Goal: Task Accomplishment & Management: Manage account settings

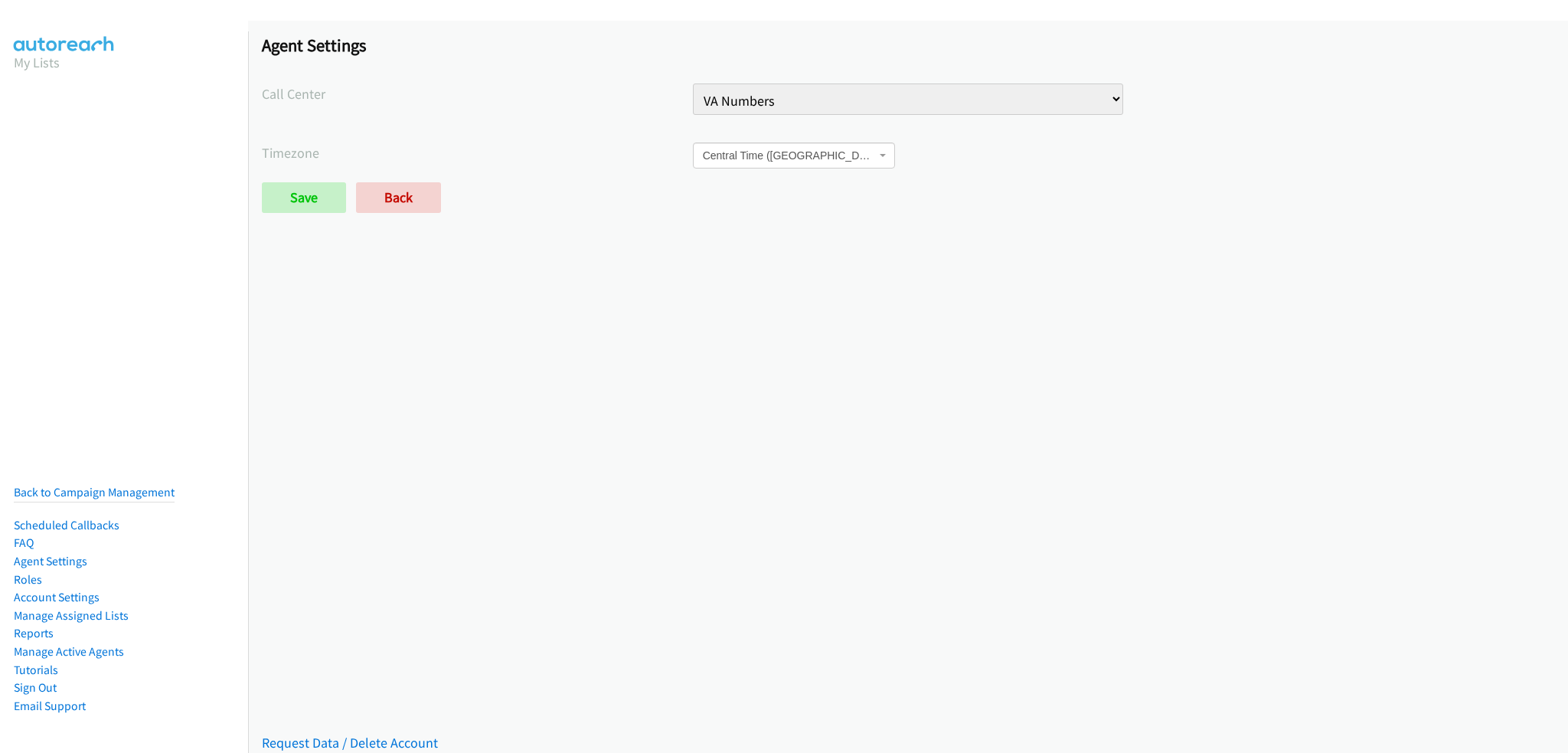
click at [68, 589] on link "Account Settings" at bounding box center [56, 596] width 86 height 14
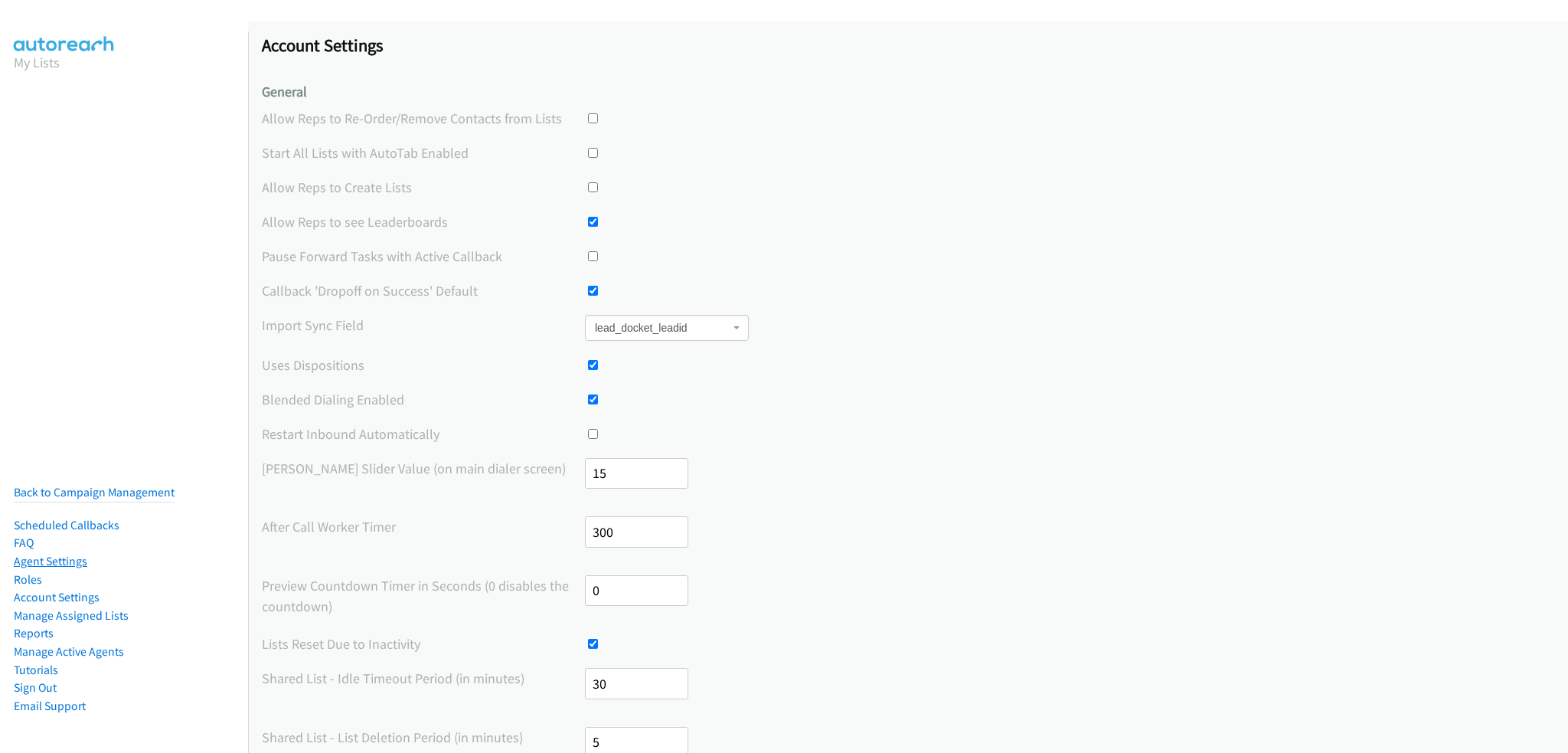
click at [75, 554] on link "Agent Settings" at bounding box center [49, 561] width 73 height 14
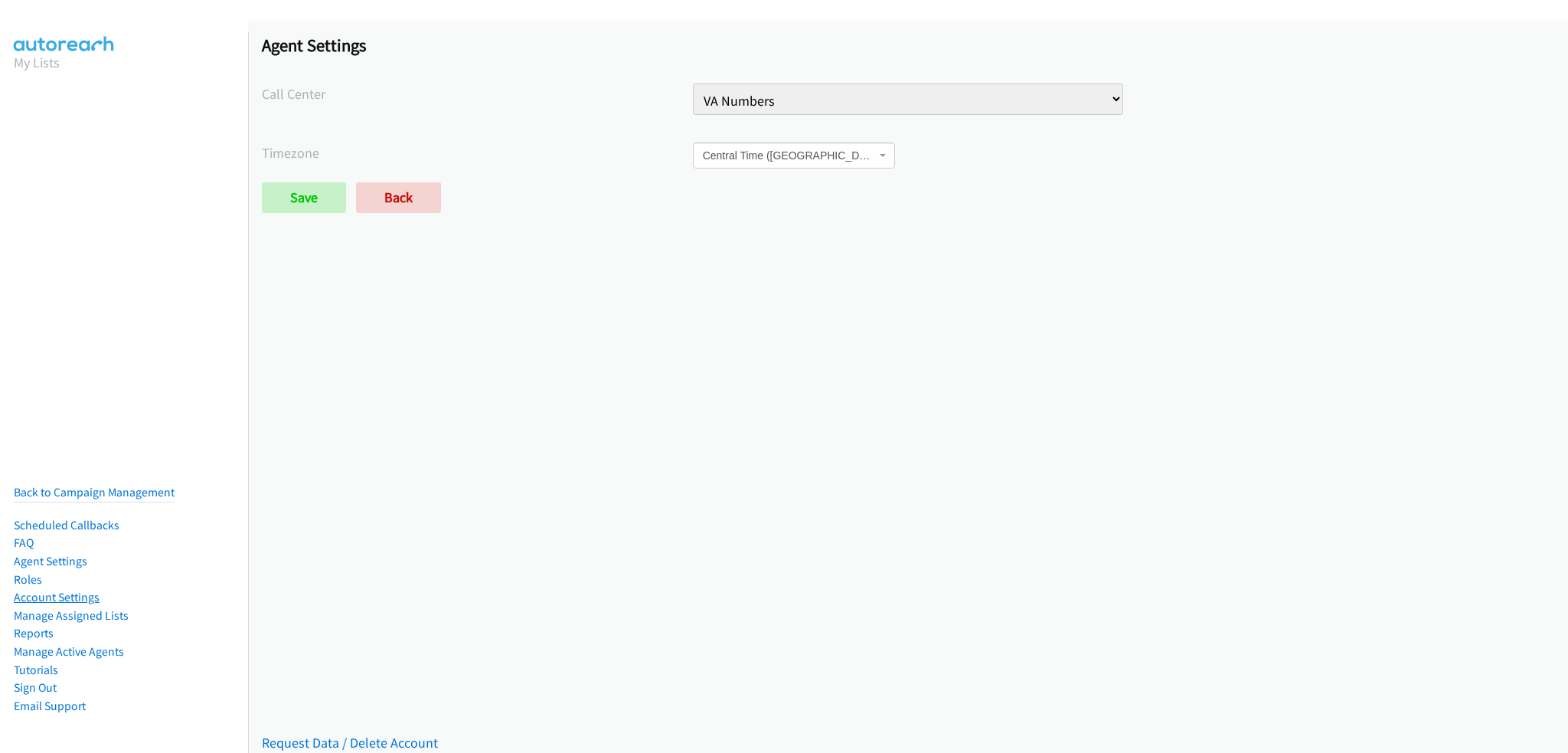
click at [88, 589] on link "Account Settings" at bounding box center [56, 596] width 86 height 14
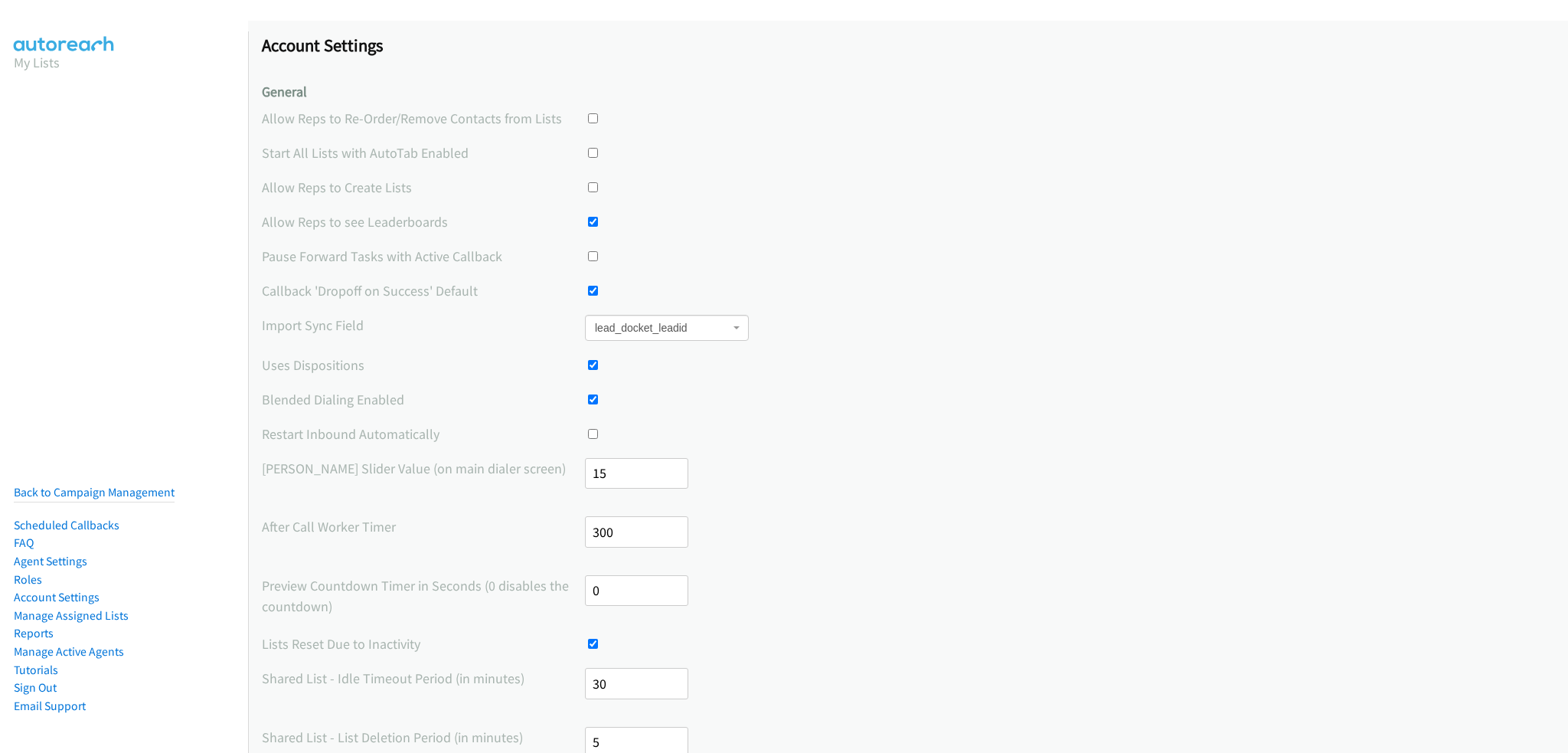
click at [591, 403] on input "checkbox" at bounding box center [593, 399] width 10 height 10
checkbox input "false"
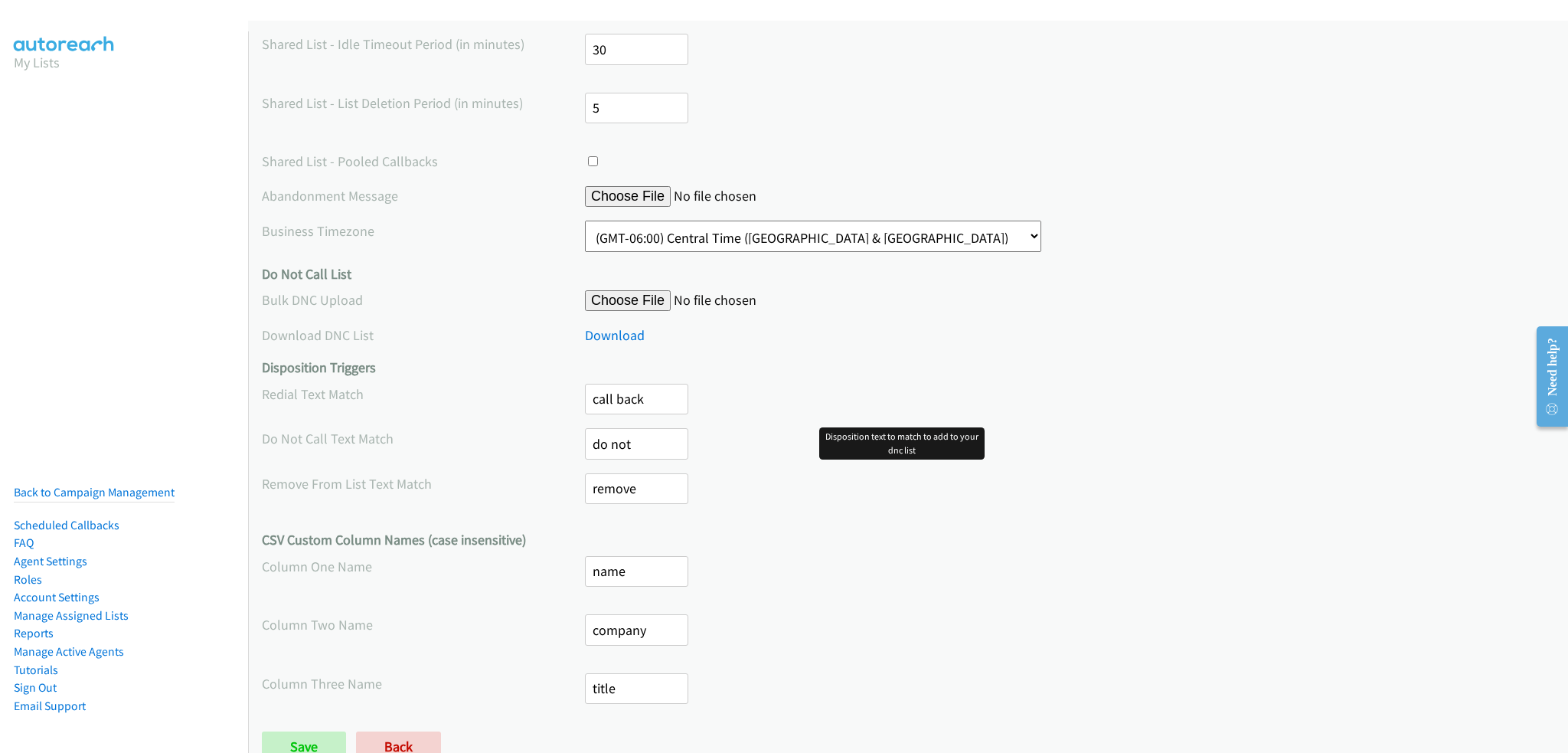
scroll to position [680, 0]
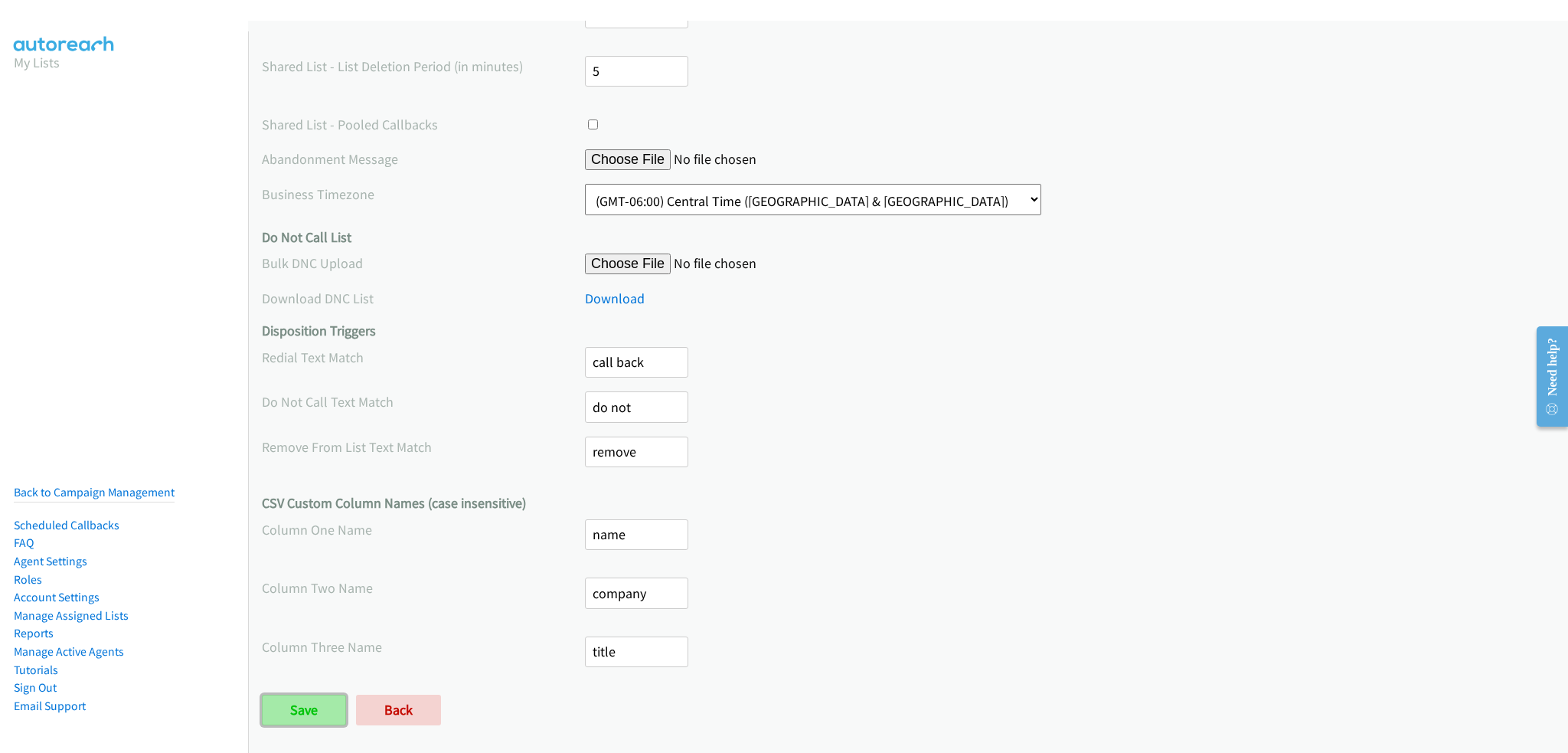
click at [298, 703] on input "Save" at bounding box center [304, 710] width 84 height 30
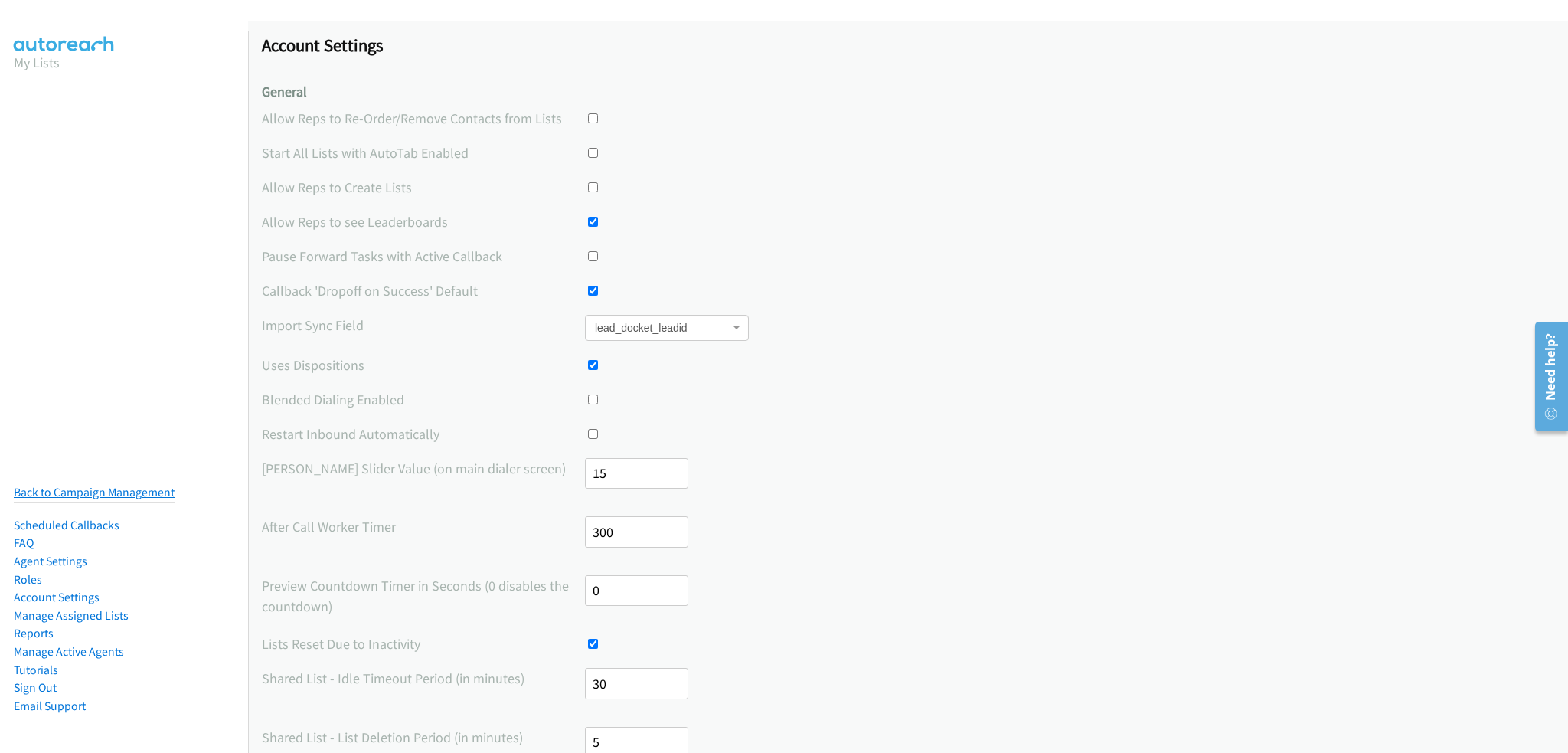
click at [108, 485] on link "Back to Campaign Management" at bounding box center [93, 491] width 161 height 14
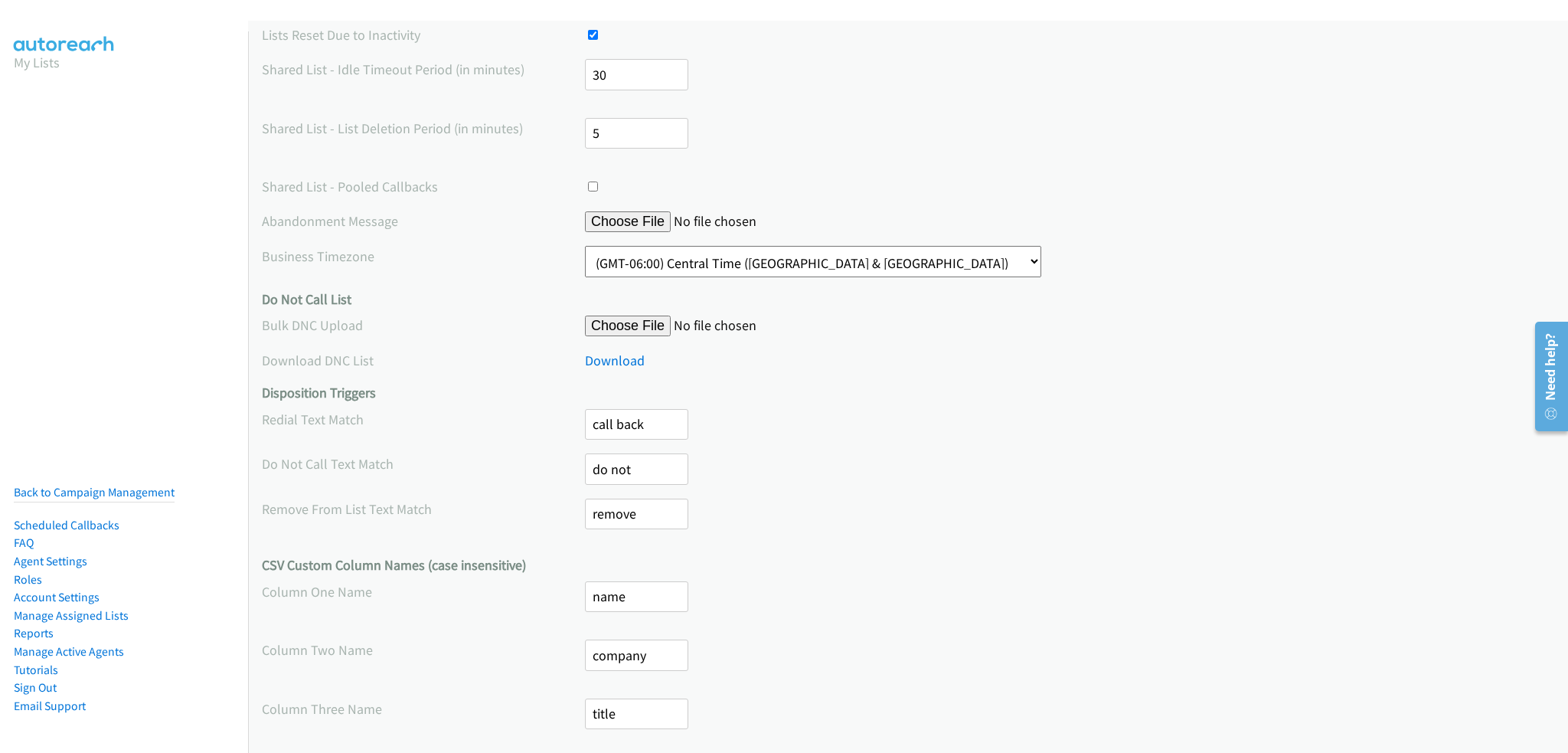
scroll to position [680, 0]
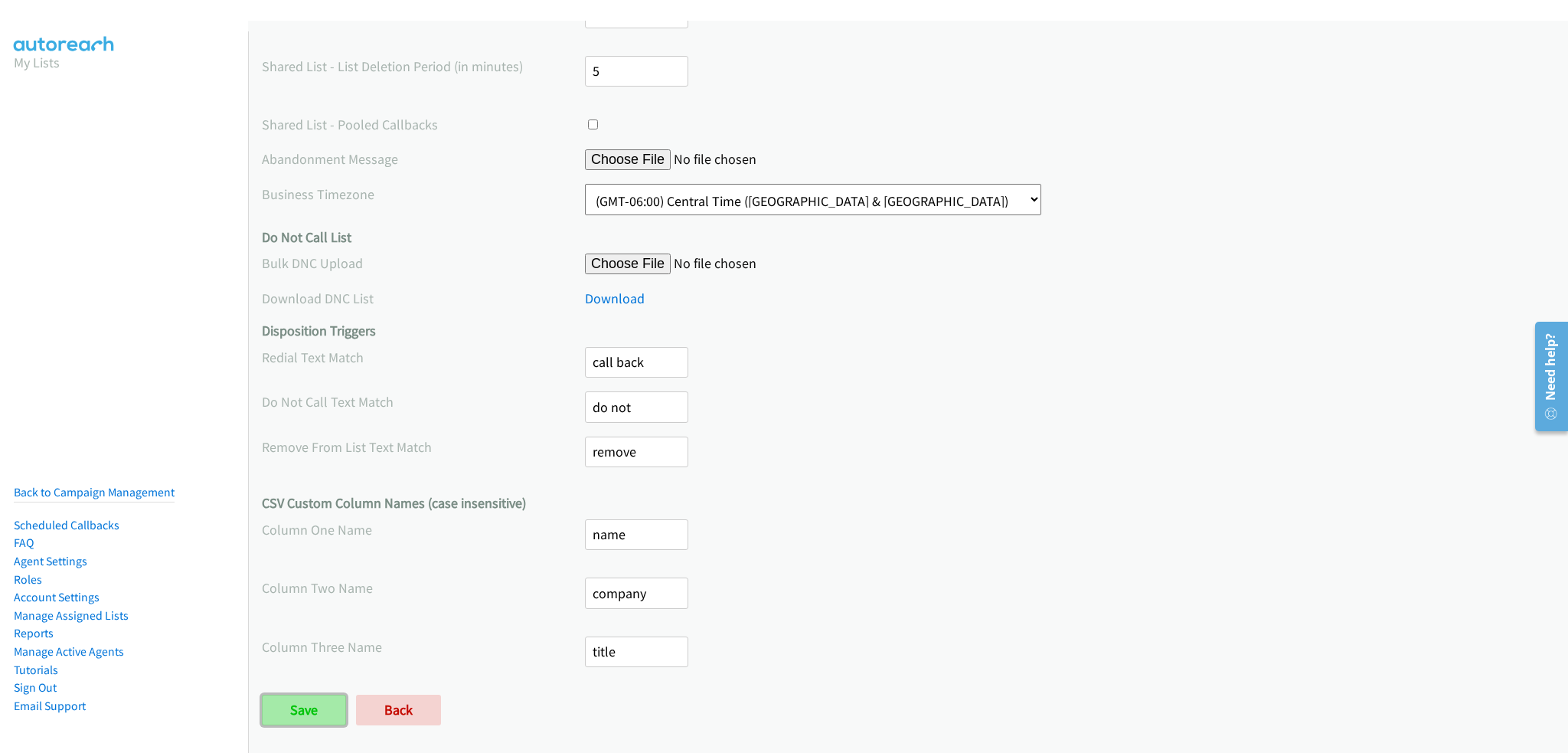
click at [304, 695] on input "Save" at bounding box center [304, 710] width 84 height 30
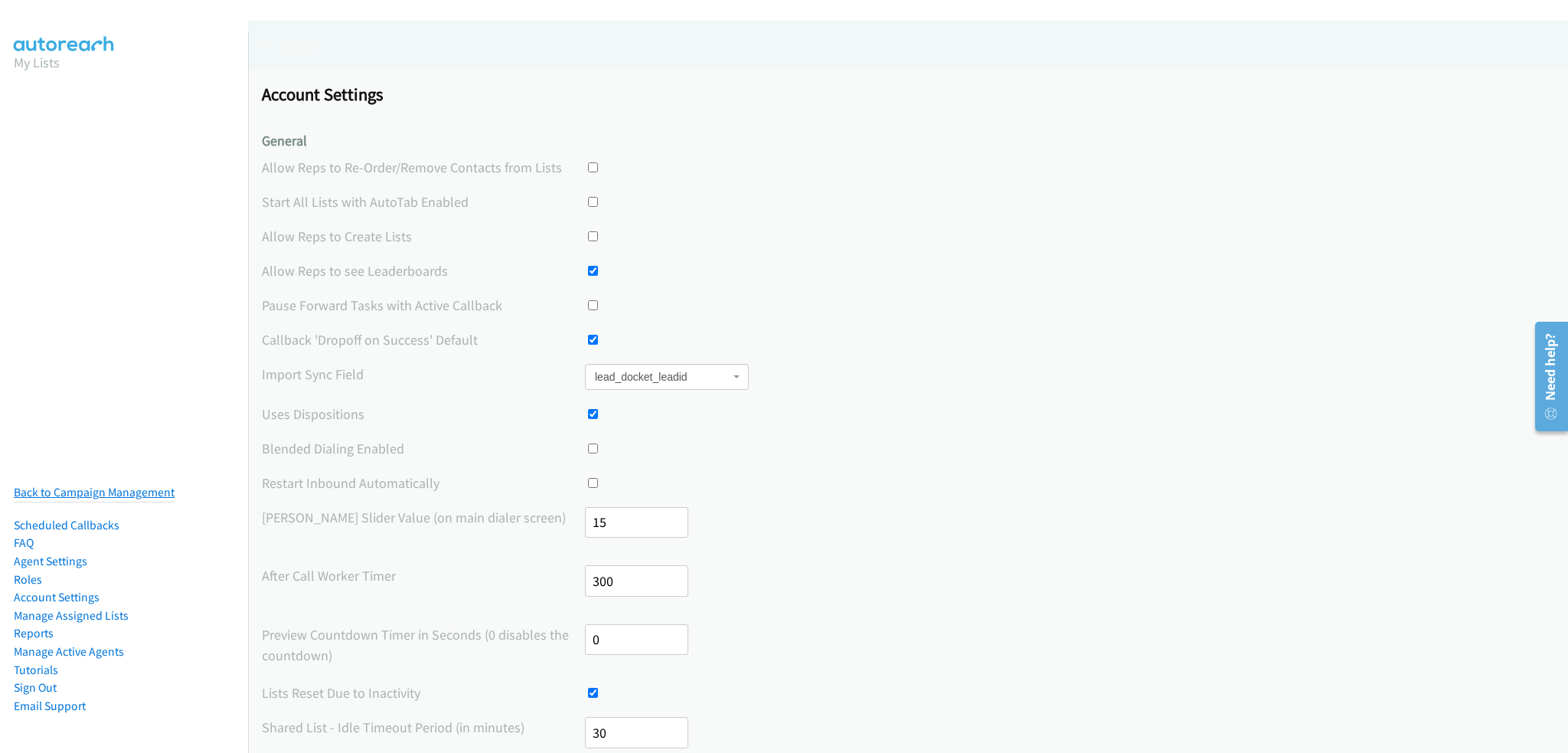
click at [76, 485] on link "Back to Campaign Management" at bounding box center [93, 491] width 161 height 14
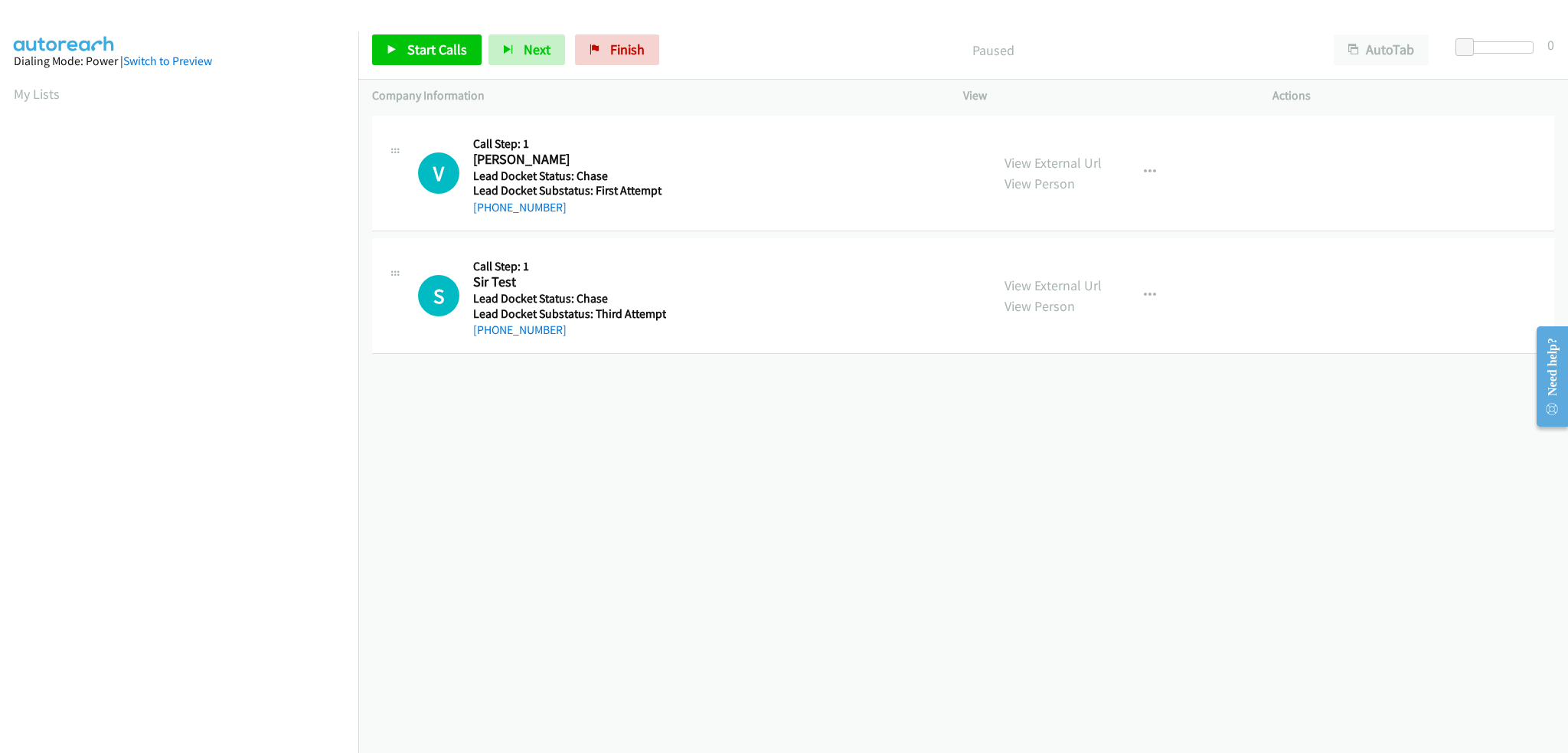
scroll to position [73, 0]
click at [96, 18] on img at bounding box center [64, 27] width 115 height 53
click at [622, 37] on link "Finish" at bounding box center [617, 50] width 84 height 30
click at [620, 64] on link "Finish" at bounding box center [617, 50] width 84 height 30
click at [830, 462] on div "[PHONE_NUMBER] Call failed - Please reload the list and try again The Callbar F…" at bounding box center [963, 431] width 1209 height 641
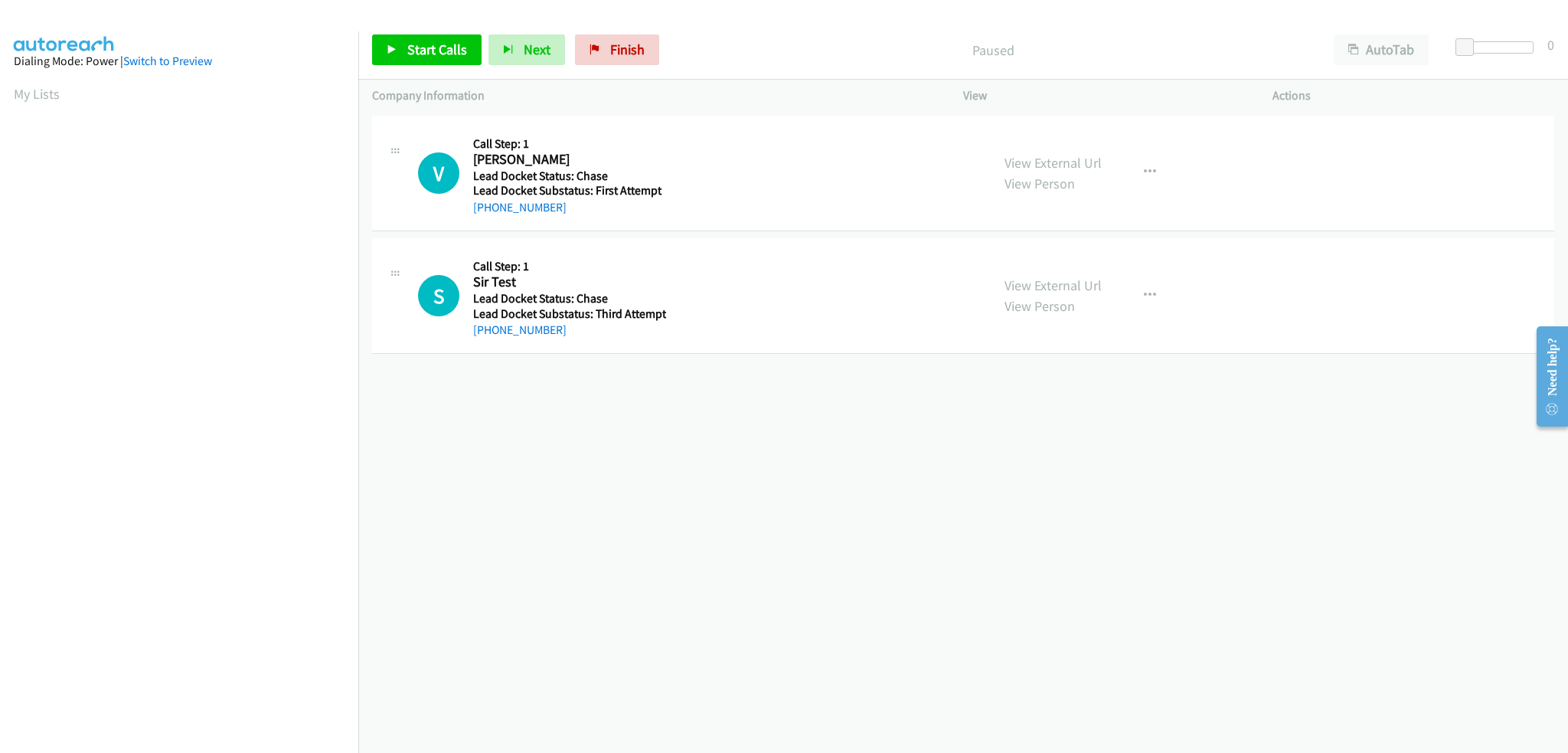
click at [459, 445] on div "+1 415-964-1034 Call failed - Please reload the list and try again The Callbar …" at bounding box center [963, 431] width 1209 height 641
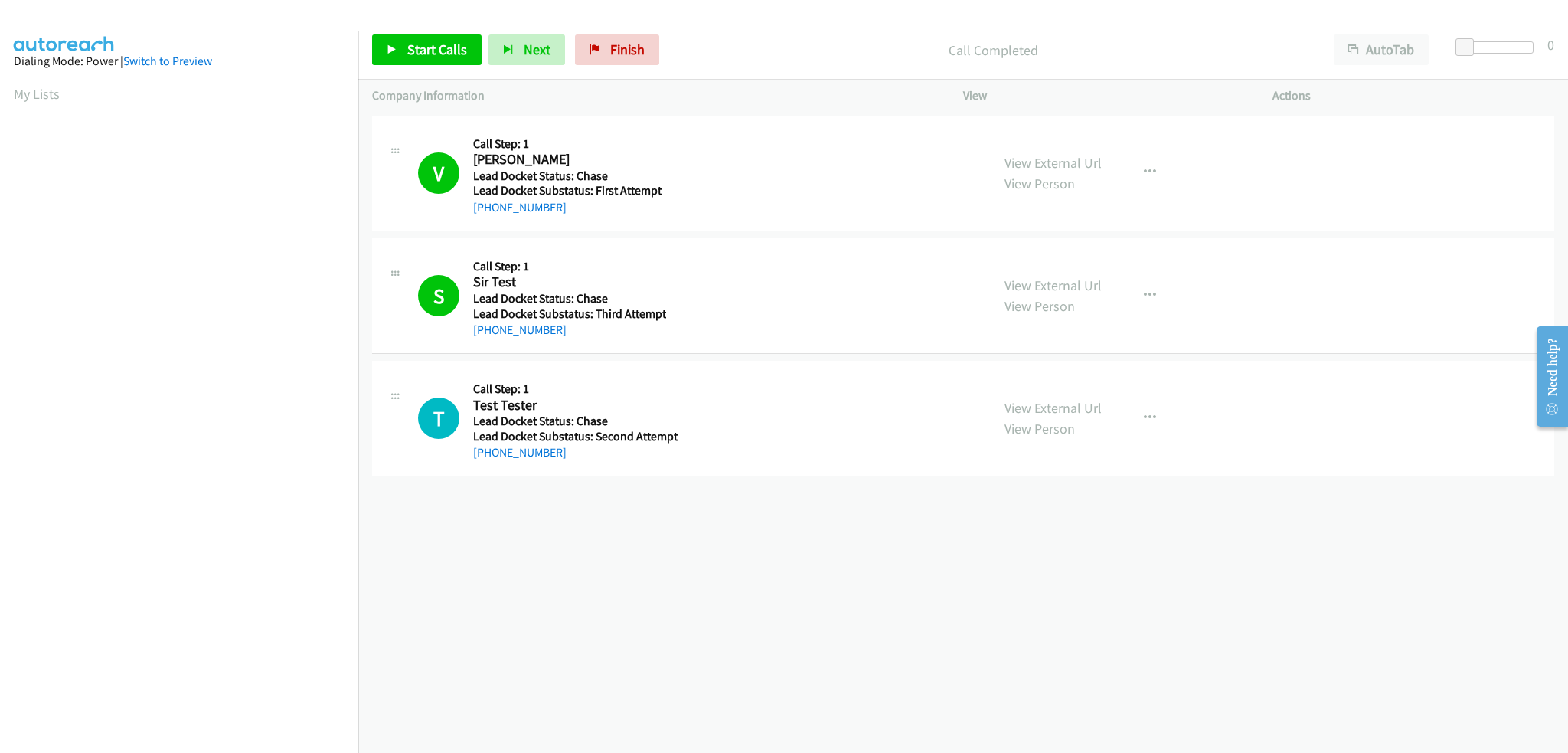
scroll to position [73, 0]
